Goal: Check status: Check status

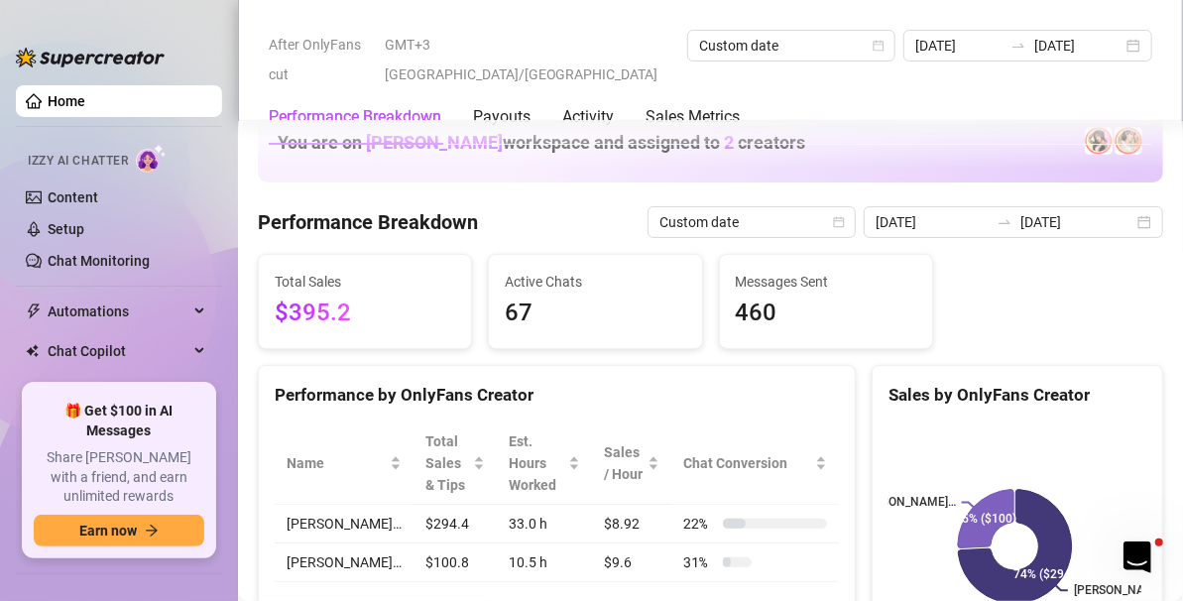
scroll to position [68, 0]
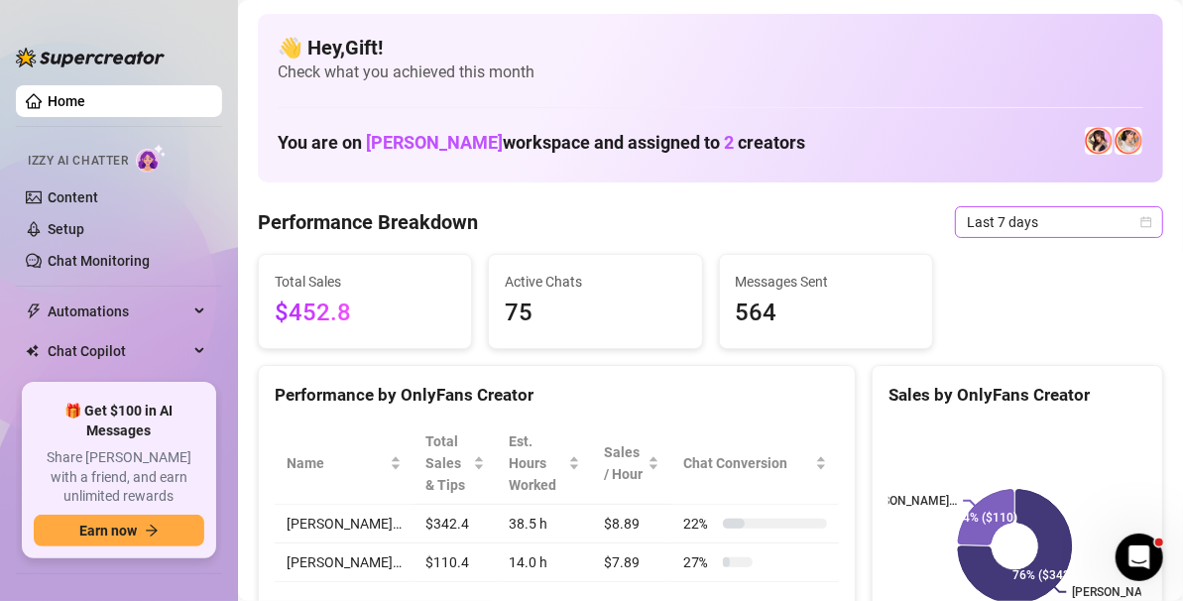
click at [1140, 221] on icon "calendar" at bounding box center [1146, 222] width 12 height 12
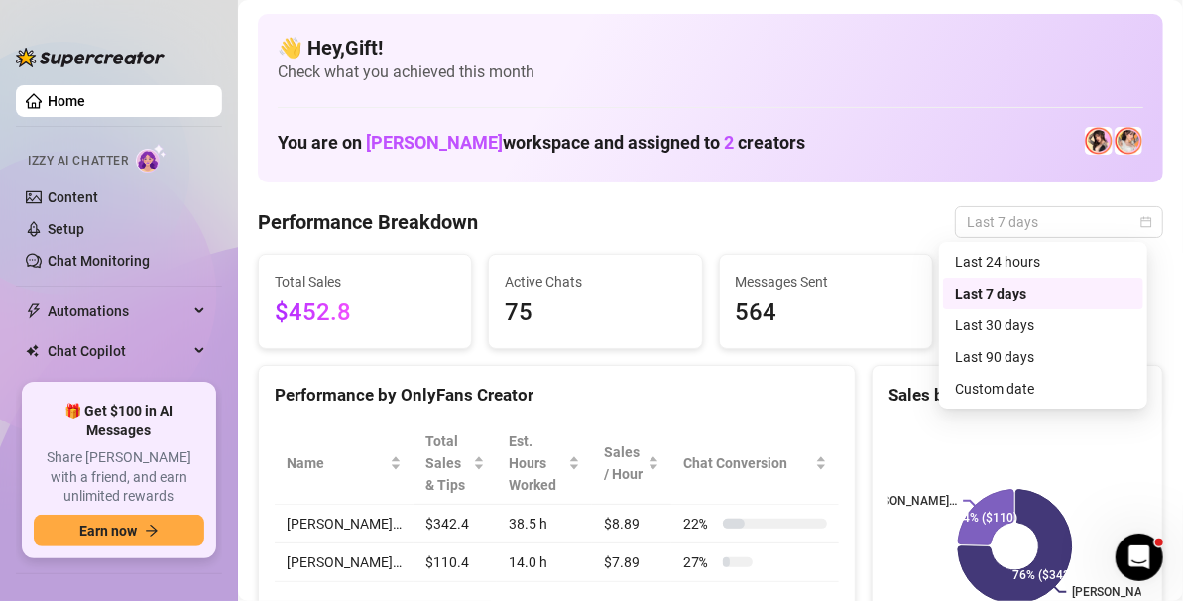
click at [1036, 360] on div "Last 90 days" at bounding box center [1043, 357] width 177 height 22
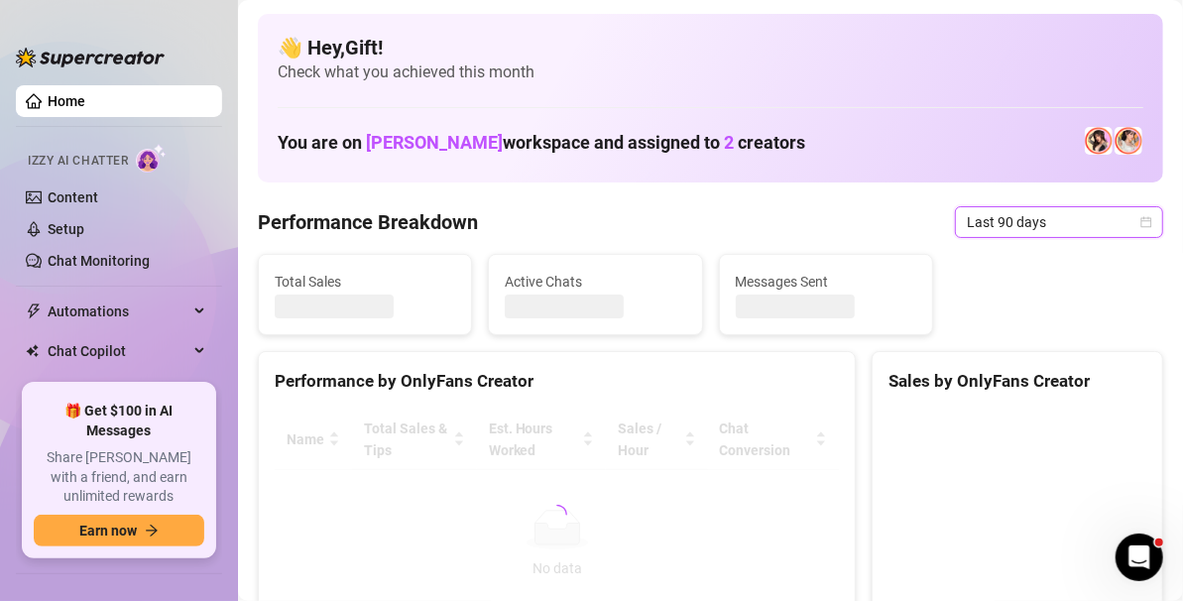
click at [1108, 213] on span "Last 90 days" at bounding box center [1059, 222] width 184 height 30
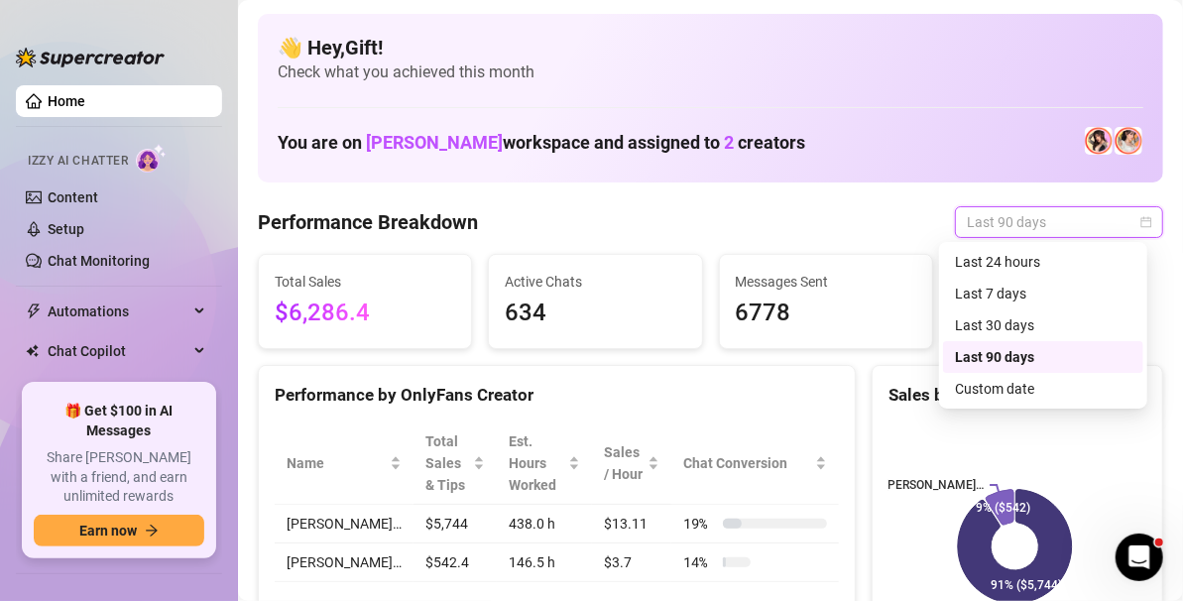
click at [1061, 380] on div "Custom date" at bounding box center [1043, 389] width 177 height 22
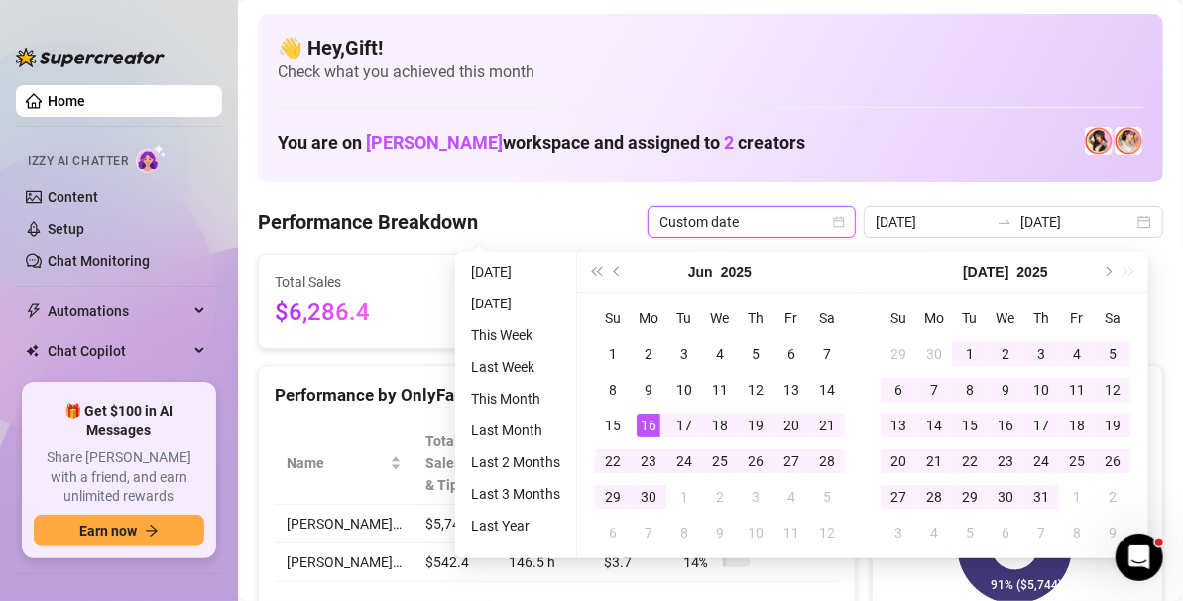
click at [1128, 260] on div "Jul 2025" at bounding box center [1006, 272] width 286 height 41
click at [1115, 267] on button "Next month (PageDown)" at bounding box center [1107, 272] width 22 height 40
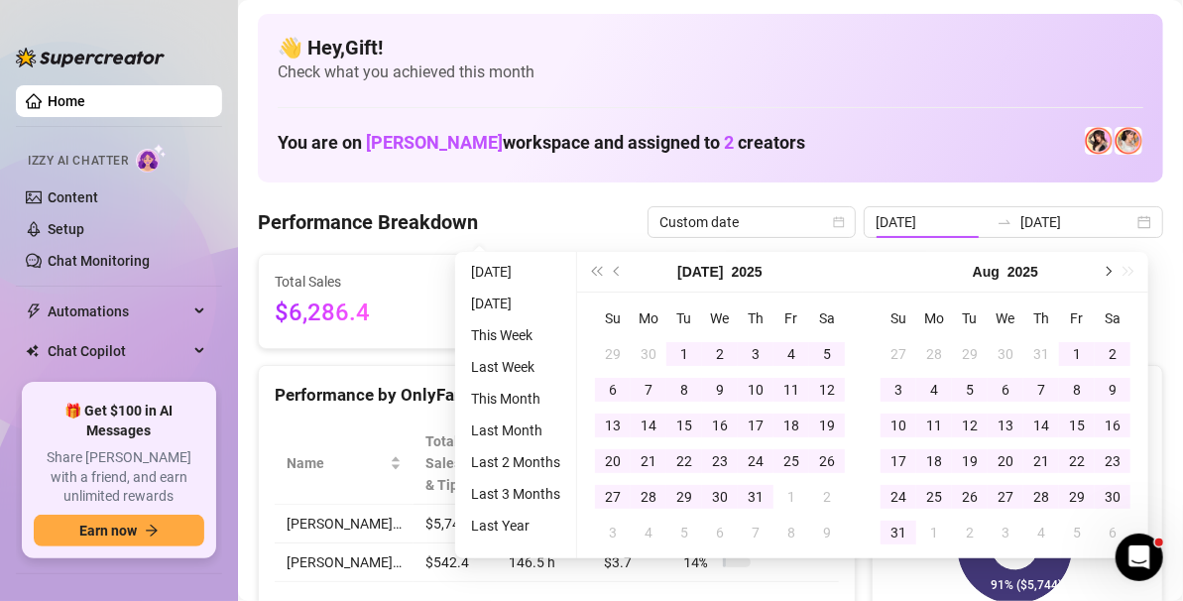
click at [1102, 271] on span "Next month (PageDown)" at bounding box center [1107, 272] width 10 height 10
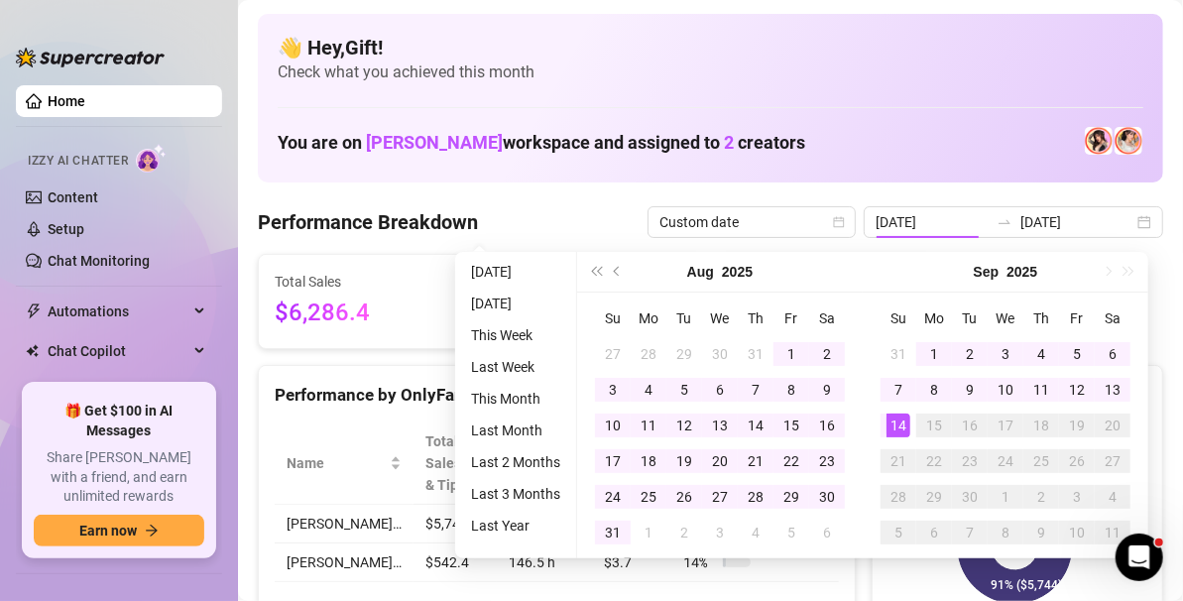
click at [1099, 272] on div "Sep 2025" at bounding box center [1006, 272] width 286 height 41
click at [952, 381] on td "9" at bounding box center [970, 390] width 36 height 36
type input "2025-09-09"
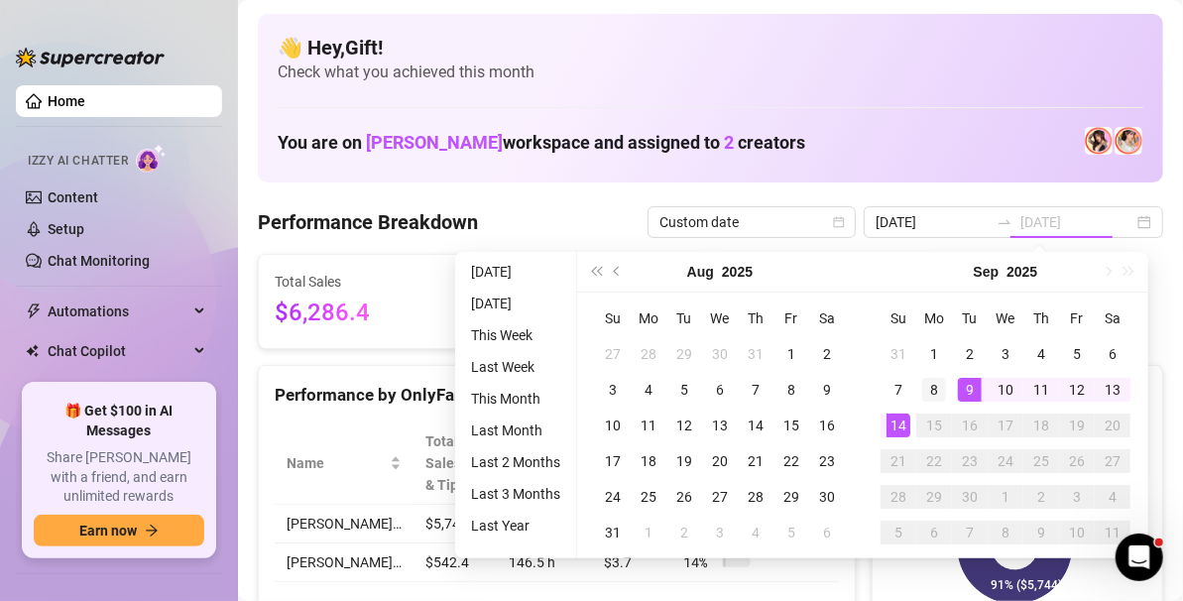
click at [932, 390] on div "8" at bounding box center [934, 390] width 24 height 24
type input "[DATE]"
type input "2025-09-09"
type input "[DATE]"
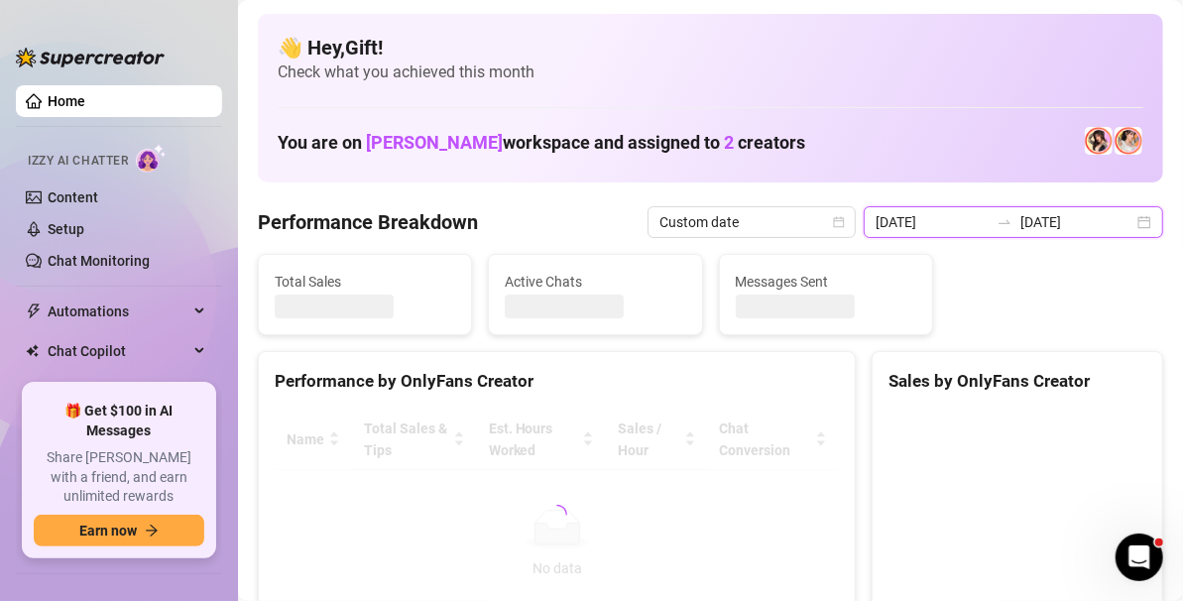
click at [1107, 225] on input "2025-09-09" at bounding box center [1076, 222] width 113 height 22
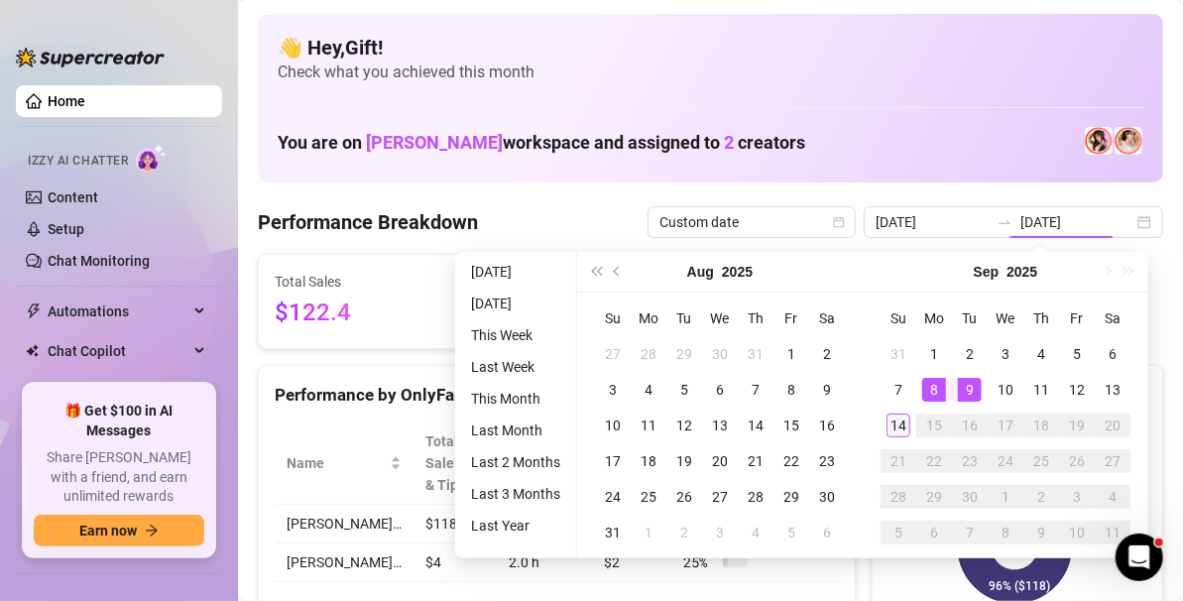
click at [893, 426] on div "14" at bounding box center [899, 426] width 24 height 24
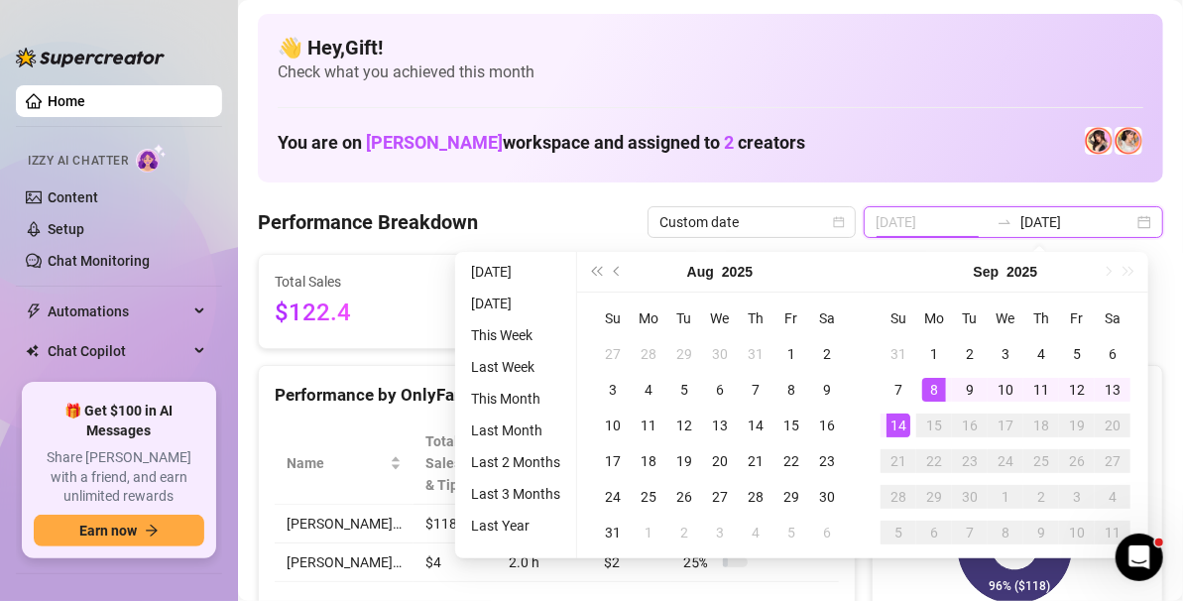
type input "[DATE]"
click at [933, 393] on div "8" at bounding box center [934, 390] width 24 height 24
type input "[DATE]"
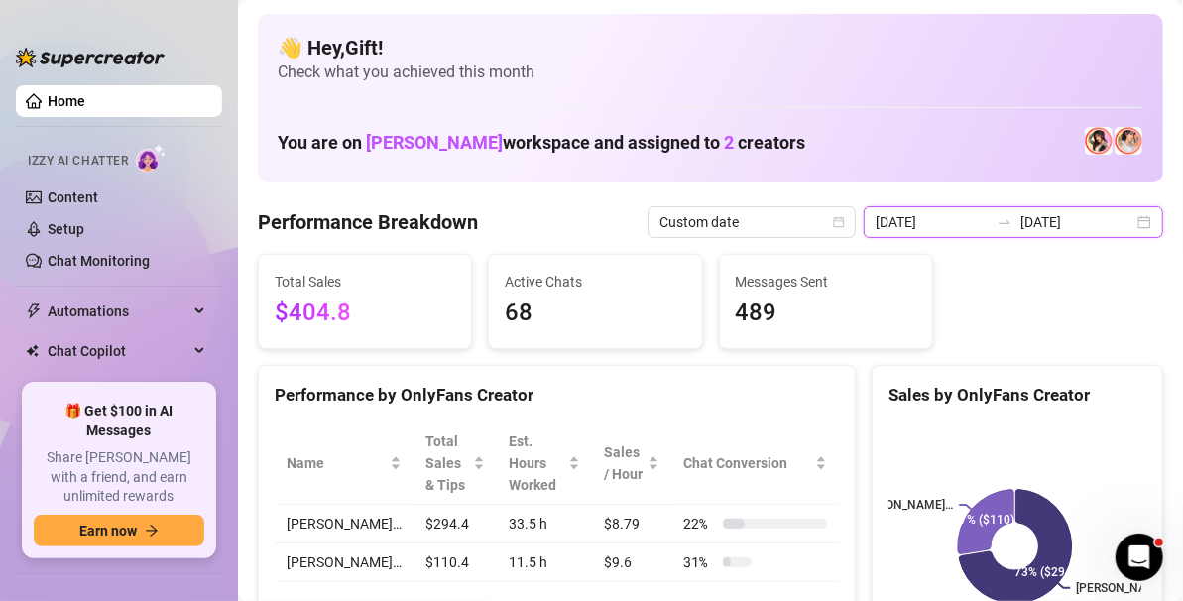
click at [1117, 212] on input "[DATE]" at bounding box center [1076, 222] width 113 height 22
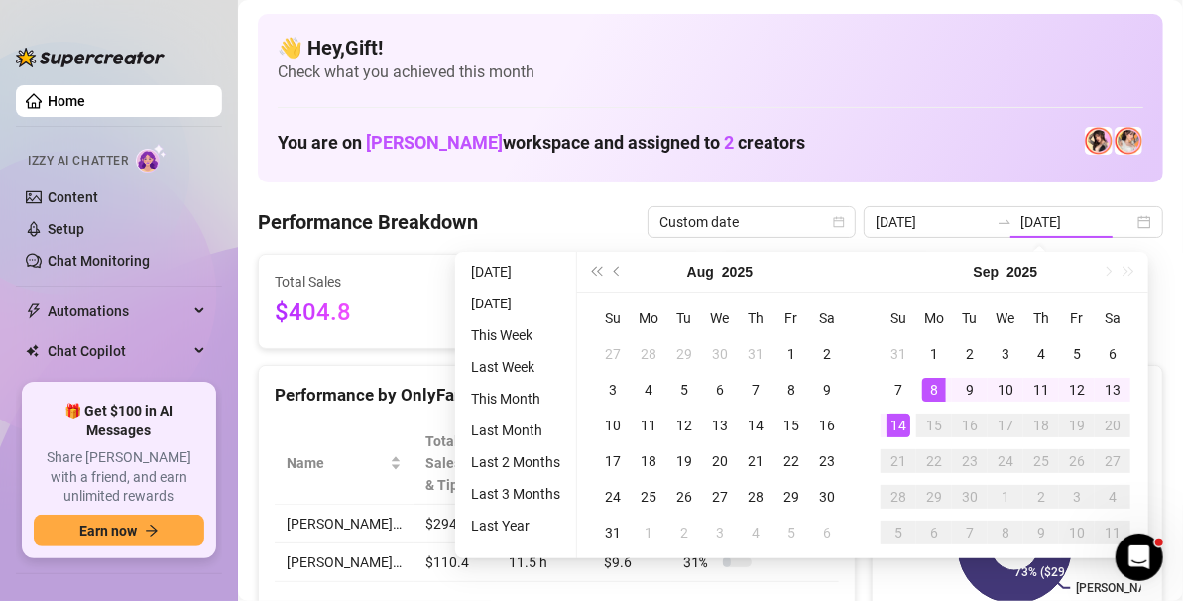
click at [970, 55] on h4 "👋 Hey, Gift !" at bounding box center [711, 48] width 866 height 28
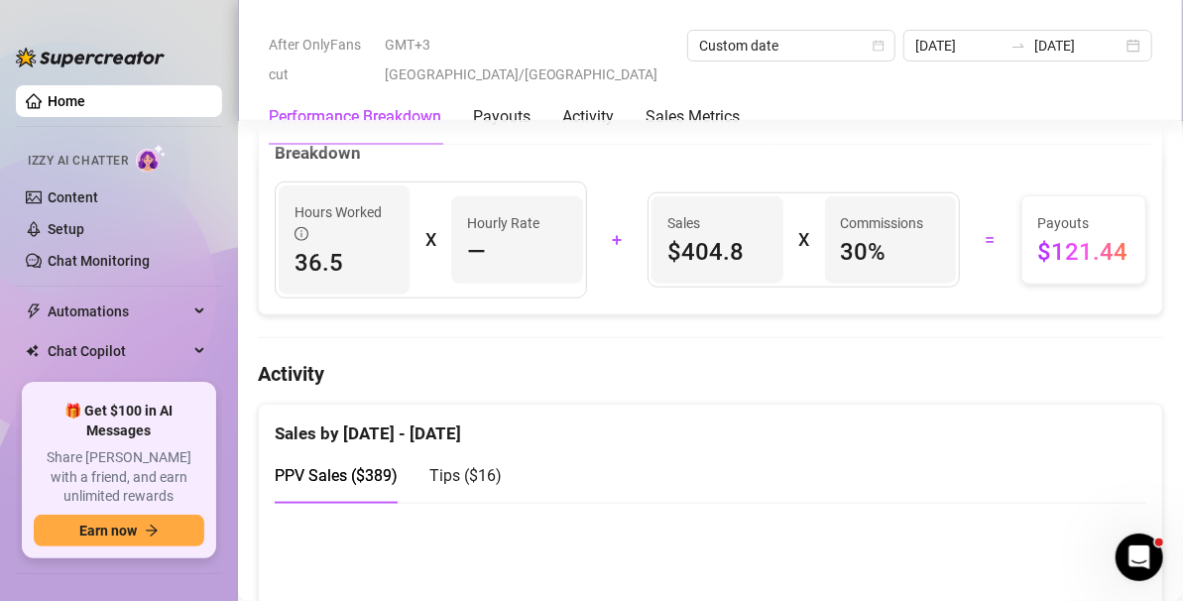
scroll to position [760, 0]
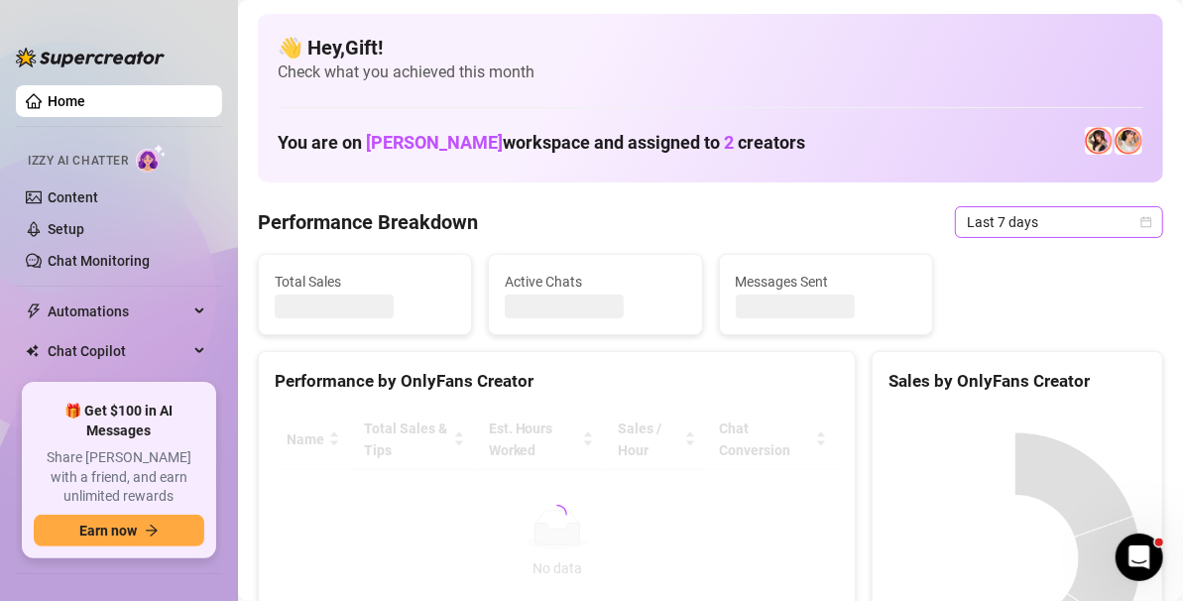
click at [1110, 211] on span "Last 7 days" at bounding box center [1059, 222] width 184 height 30
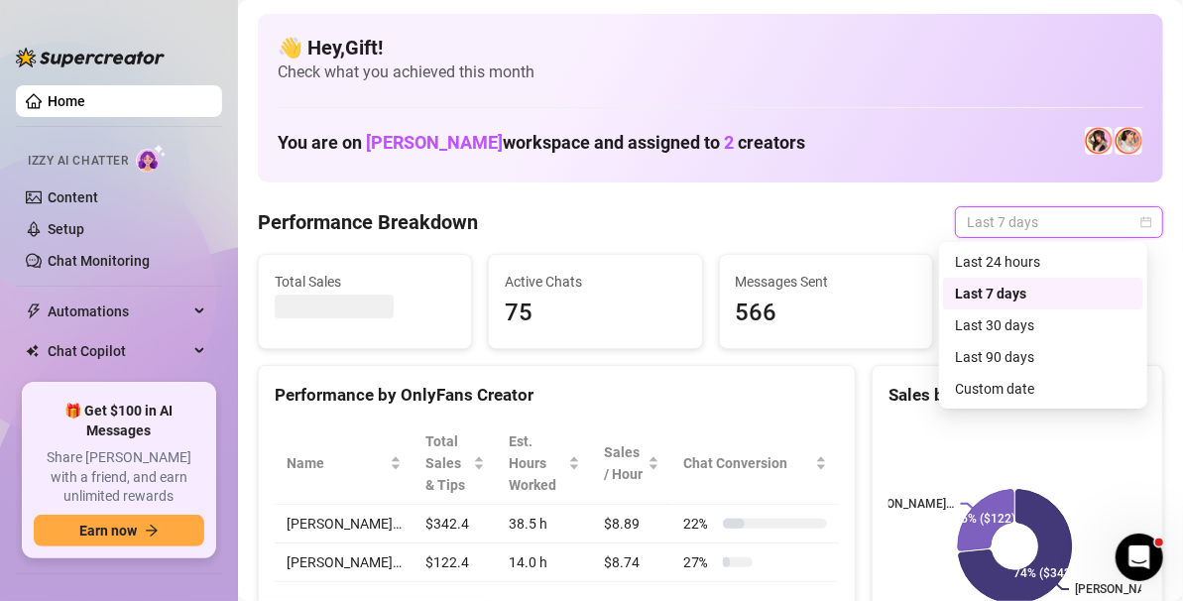
click at [985, 389] on div "Custom date" at bounding box center [1043, 389] width 177 height 22
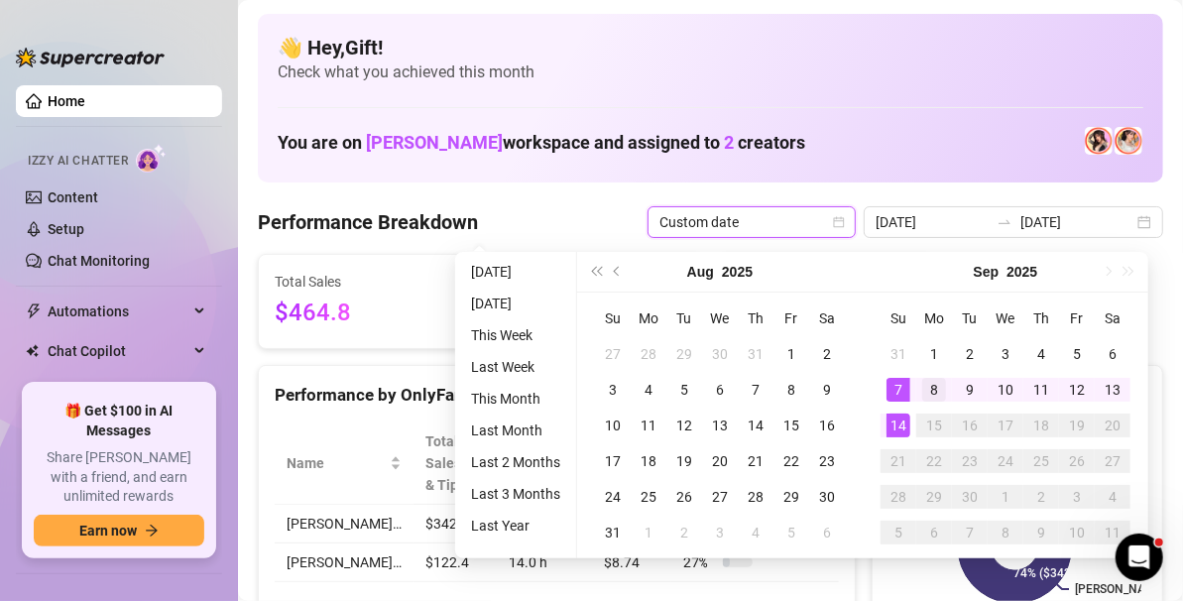
click at [932, 389] on div "8" at bounding box center [934, 390] width 24 height 24
type input "[DATE]"
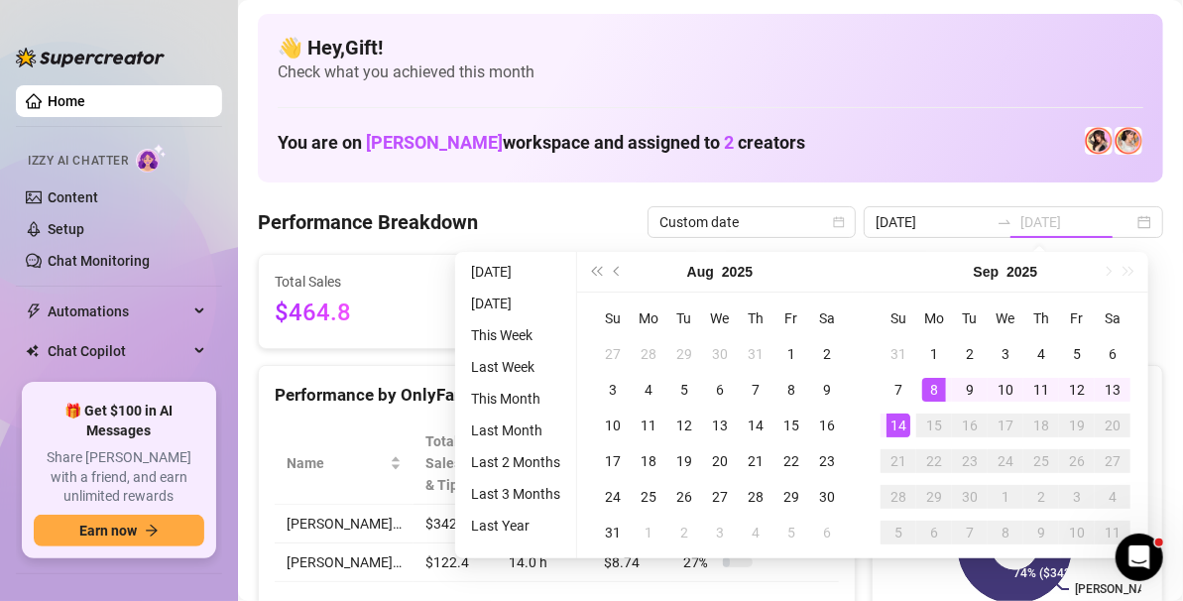
click at [895, 424] on div "14" at bounding box center [899, 426] width 24 height 24
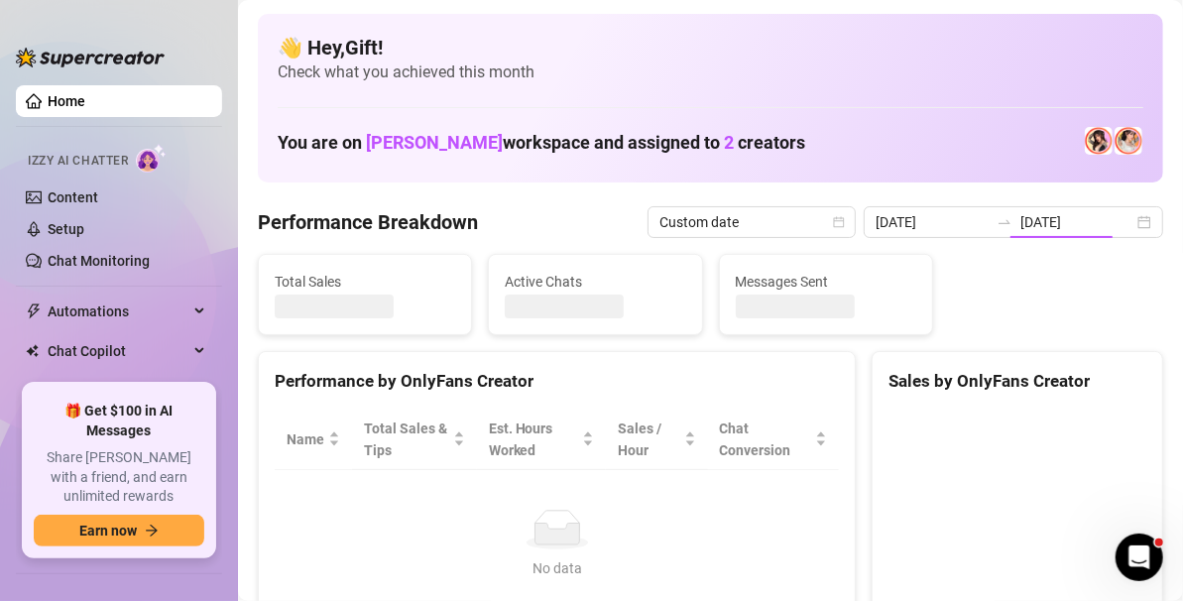
type input "[DATE]"
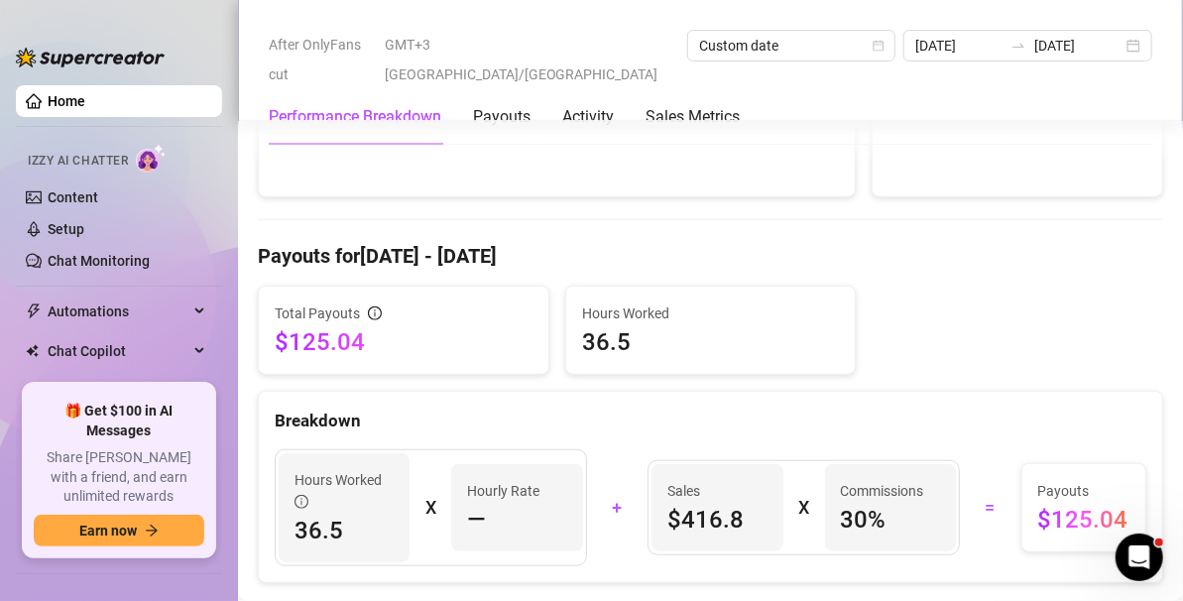
scroll to position [543, 0]
